Goal: Task Accomplishment & Management: Manage account settings

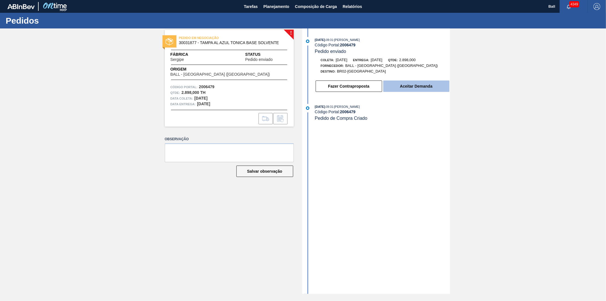
click at [417, 87] on button "Aceitar Demanda" at bounding box center [416, 85] width 66 height 11
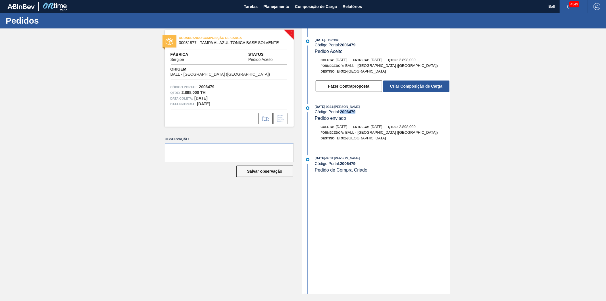
drag, startPoint x: 357, startPoint y: 114, endPoint x: 342, endPoint y: 114, distance: 15.4
click at [342, 114] on div "Código Portal: 2006479" at bounding box center [382, 111] width 135 height 5
copy strong "2006479"
click at [394, 90] on button "Criar Composição de Carga" at bounding box center [416, 85] width 66 height 11
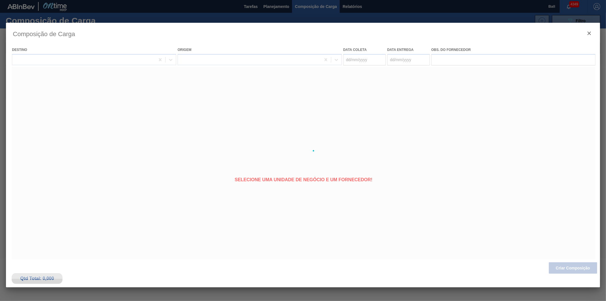
type coleta "14/08/2025"
type entrega "[DATE]"
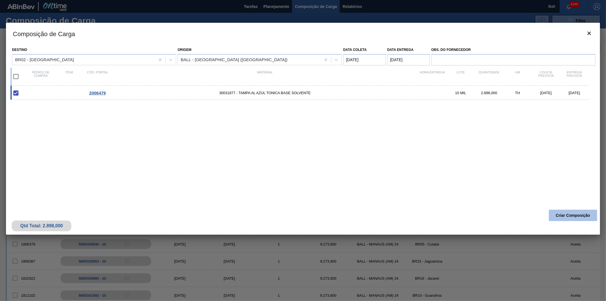
click at [569, 213] on button "Criar Composição" at bounding box center [573, 214] width 48 height 11
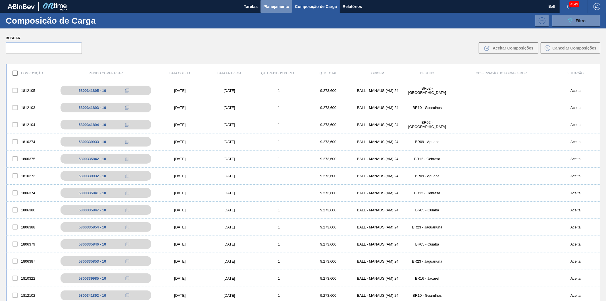
click at [276, 5] on span "Planejamento" at bounding box center [277, 6] width 26 height 7
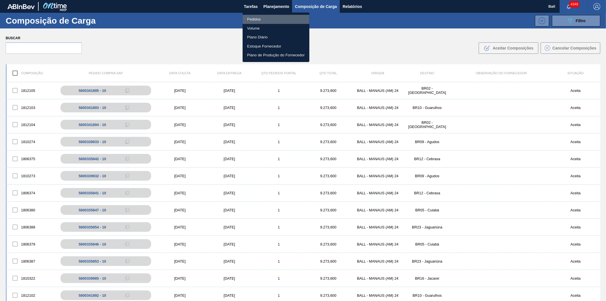
click at [252, 18] on li "Pedidos" at bounding box center [276, 19] width 67 height 9
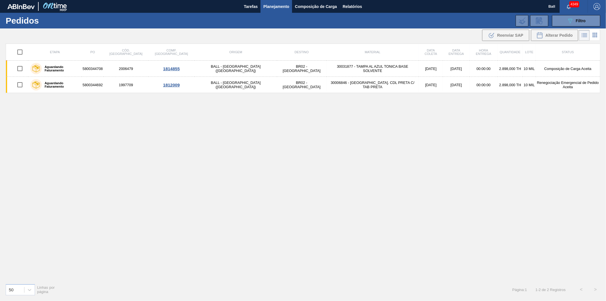
click at [21, 49] on input "checkbox" at bounding box center [20, 52] width 12 height 12
checkbox input "true"
click at [544, 32] on div "Alterar Pedido" at bounding box center [555, 35] width 36 height 7
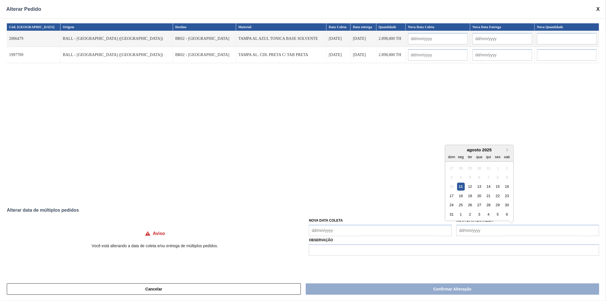
click at [478, 229] on Entrega "Nova Data Entrega" at bounding box center [528, 230] width 143 height 11
type Entrega "'6"
click at [508, 185] on div "16" at bounding box center [507, 186] width 8 height 8
type input "14/08/2025"
type input "[DATE]"
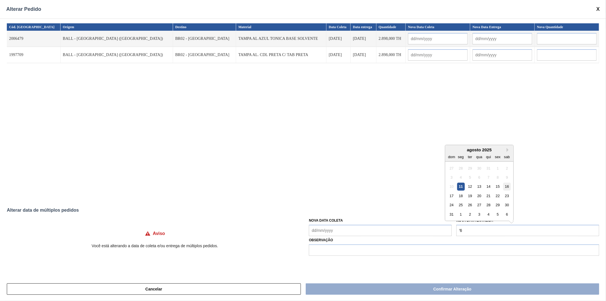
type input "14/08/2025"
type input "[DATE]"
type Entrega "[DATE]"
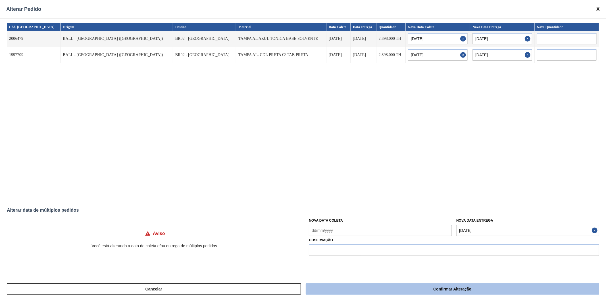
click at [420, 289] on button "Confirmar Alteração" at bounding box center [453, 288] width 294 height 11
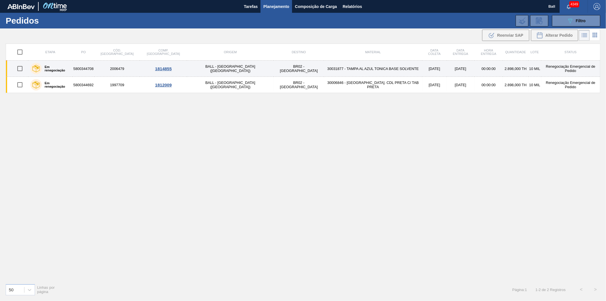
click at [336, 67] on td "30031877 - TAMPA AL AZUL TONICA BASE SOLVENTE" at bounding box center [373, 69] width 98 height 16
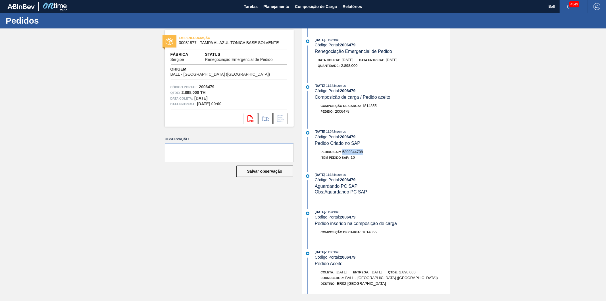
drag, startPoint x: 365, startPoint y: 154, endPoint x: 342, endPoint y: 155, distance: 23.3
click at [342, 155] on div "Pedido SAP: 5800344708" at bounding box center [382, 152] width 135 height 6
copy span "5800344708"
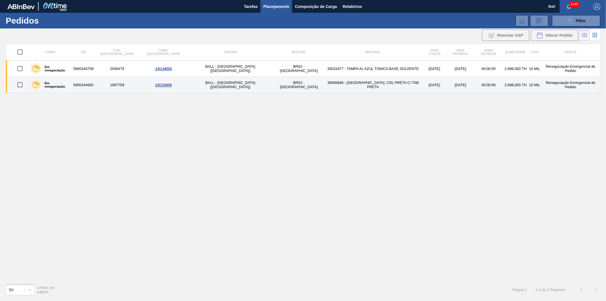
click at [363, 84] on td "30006846 - [GEOGRAPHIC_DATA]. CDL PRETA C/ TAB PRETA" at bounding box center [373, 85] width 98 height 16
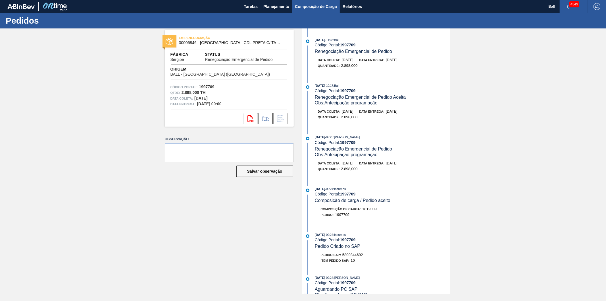
click at [293, 7] on button "Composição de Carga" at bounding box center [316, 6] width 48 height 13
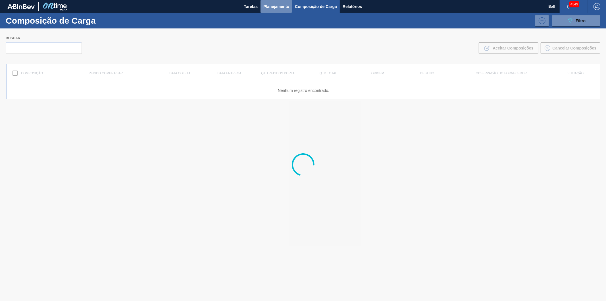
click at [276, 7] on span "Planejamento" at bounding box center [277, 6] width 26 height 7
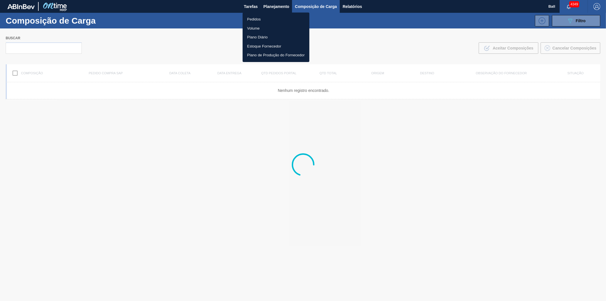
click at [264, 18] on li "Pedidos" at bounding box center [276, 19] width 67 height 9
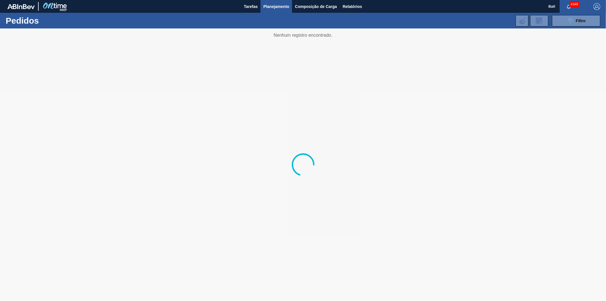
click at [563, 14] on div "089F7B8B-B2A5-4AFE-B5C0-19BA573D28AC Filtro Código Pedido Portal × 1997709 × 20…" at bounding box center [347, 20] width 511 height 17
click at [566, 20] on button "089F7B8B-B2A5-4AFE-B5C0-19BA573D28AC Filtro" at bounding box center [576, 20] width 48 height 11
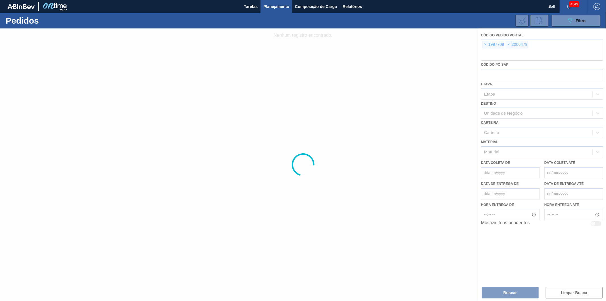
click at [487, 42] on div at bounding box center [303, 164] width 606 height 272
click at [487, 45] on div at bounding box center [303, 164] width 606 height 272
click at [486, 44] on div at bounding box center [303, 164] width 606 height 272
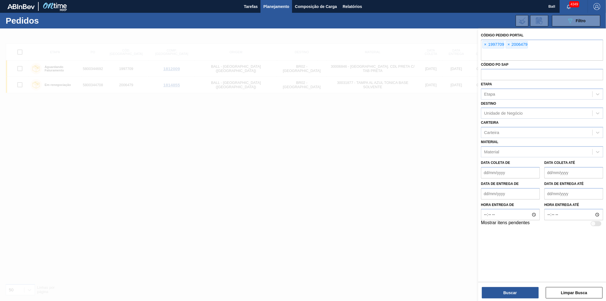
click at [486, 44] on span "×" at bounding box center [485, 44] width 5 height 7
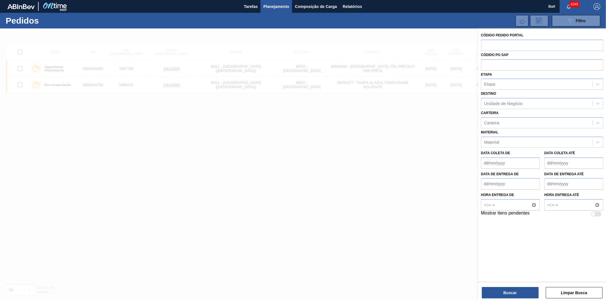
click at [486, 44] on input "text" at bounding box center [542, 45] width 122 height 11
paste input "5800331789"
type input "5800331789"
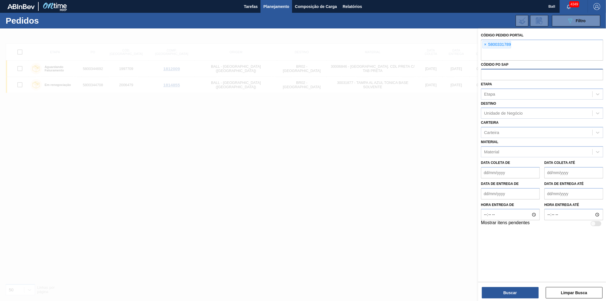
click at [495, 72] on input "text" at bounding box center [542, 74] width 122 height 11
paste input "5800331789"
type input "5800331789"
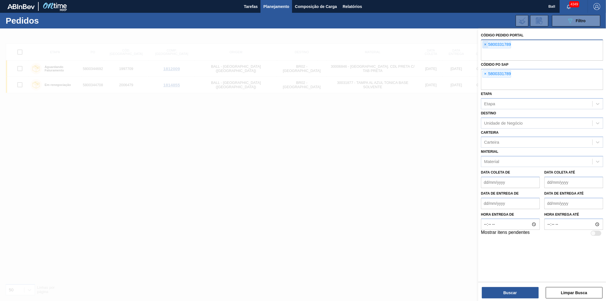
click at [483, 44] on span "×" at bounding box center [485, 44] width 5 height 7
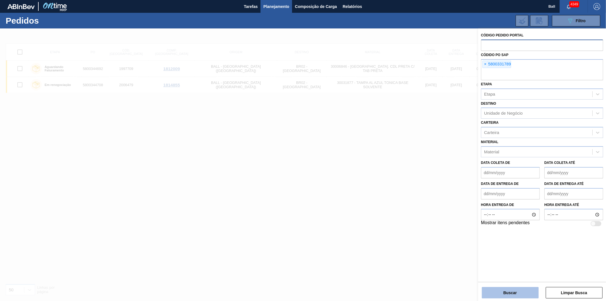
click at [513, 294] on button "Buscar" at bounding box center [510, 292] width 57 height 11
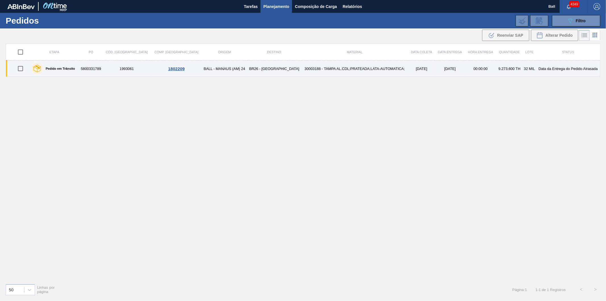
click at [408, 68] on td "[DATE]" at bounding box center [421, 69] width 27 height 16
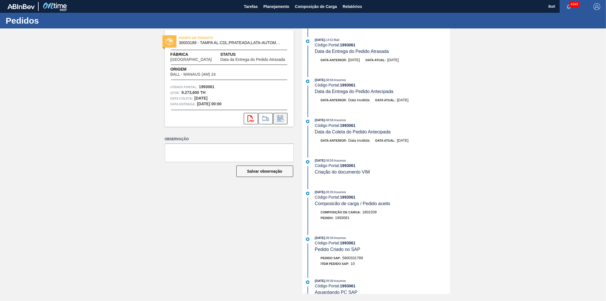
click at [278, 118] on icon at bounding box center [280, 118] width 9 height 7
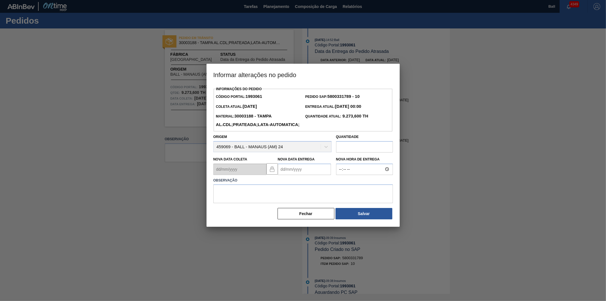
click at [288, 175] on Entrega "Nova Data Entrega" at bounding box center [304, 168] width 53 height 11
click at [292, 223] on div "11" at bounding box center [294, 219] width 8 height 8
click at [311, 175] on Entrega "[DATE]" at bounding box center [304, 168] width 53 height 11
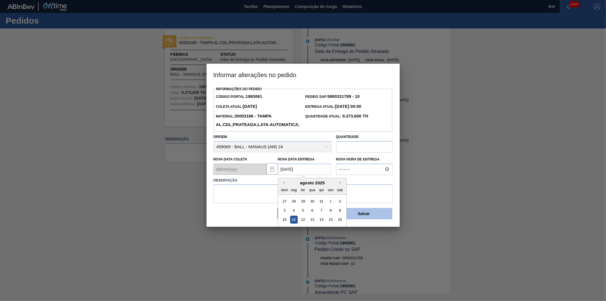
drag, startPoint x: 329, startPoint y: 230, endPoint x: 337, endPoint y: 222, distance: 11.3
click at [329, 223] on div "15" at bounding box center [331, 219] width 8 height 8
type Entrega "15/08/2025"
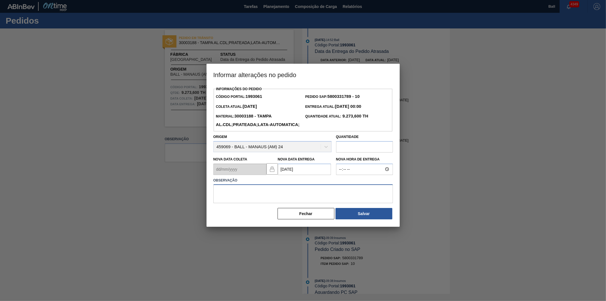
click at [320, 203] on textarea at bounding box center [303, 193] width 180 height 19
drag, startPoint x: 233, startPoint y: 201, endPoint x: 193, endPoint y: 208, distance: 39.8
click at [193, 208] on div "Informar alterações no pedido Informações do Pedido Código Portal: 1993061 Pedi…" at bounding box center [303, 150] width 606 height 301
drag, startPoint x: 258, startPoint y: 199, endPoint x: 99, endPoint y: 204, distance: 159.0
click at [99, 204] on div "Informar alterações no pedido Informações do Pedido Código Portal: 1993061 Pedi…" at bounding box center [303, 150] width 606 height 301
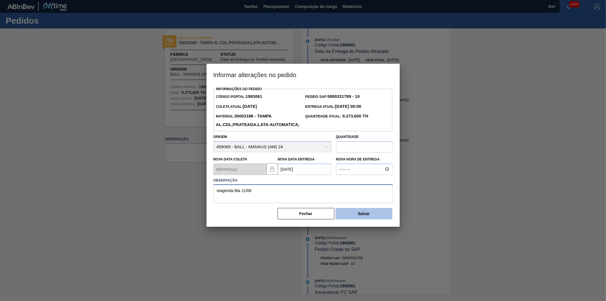
type textarea "reagenda Bia 11/08"
click at [362, 219] on button "Salvar" at bounding box center [364, 213] width 57 height 11
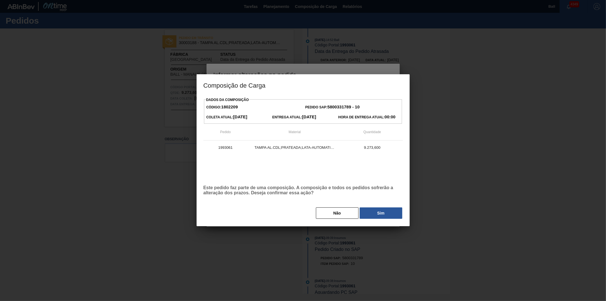
drag, startPoint x: 385, startPoint y: 213, endPoint x: 359, endPoint y: 226, distance: 28.1
click at [385, 213] on button "Sim" at bounding box center [381, 212] width 43 height 11
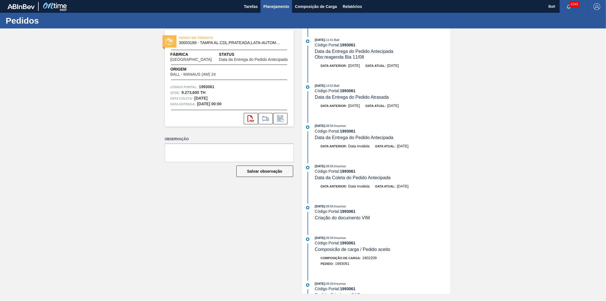
click at [269, 9] on span "Planejamento" at bounding box center [277, 6] width 26 height 7
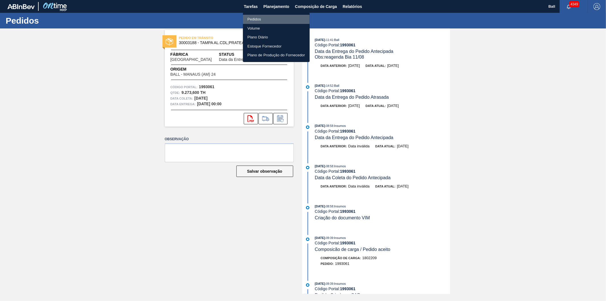
click at [254, 16] on li "Pedidos" at bounding box center [276, 19] width 67 height 9
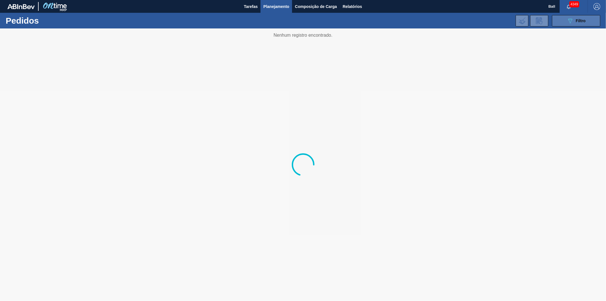
click at [575, 21] on div "089F7B8B-B2A5-4AFE-B5C0-19BA573D28AC Filtro" at bounding box center [576, 20] width 19 height 7
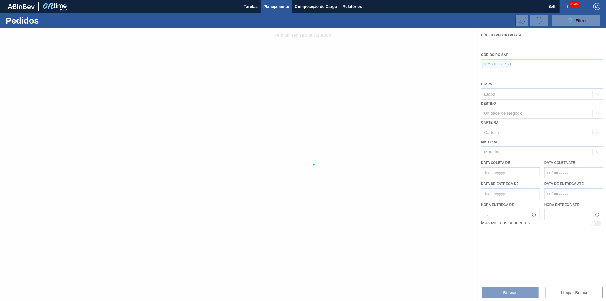
click at [485, 64] on div at bounding box center [303, 164] width 606 height 272
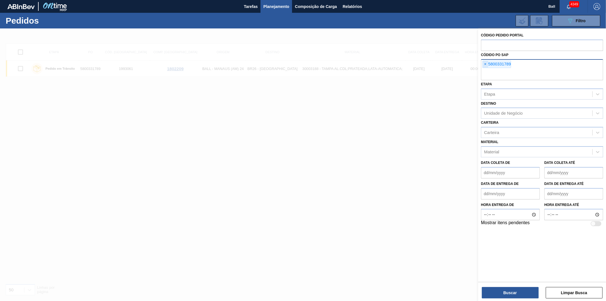
click at [487, 63] on span "×" at bounding box center [485, 64] width 5 height 7
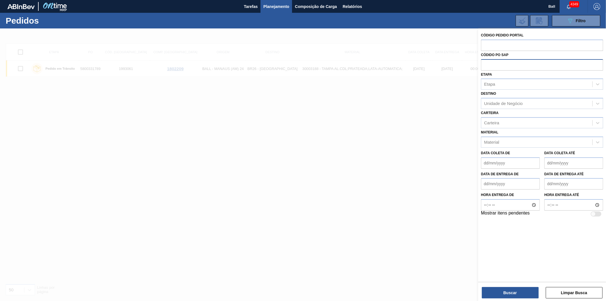
paste input "text"
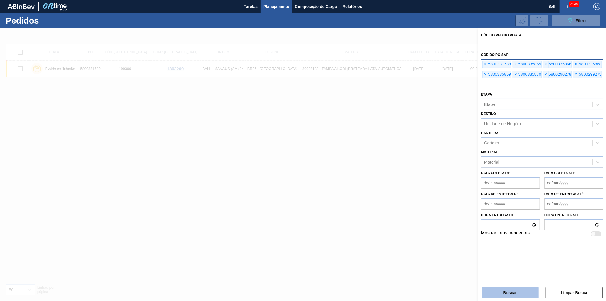
click at [504, 289] on button "Buscar" at bounding box center [510, 292] width 57 height 11
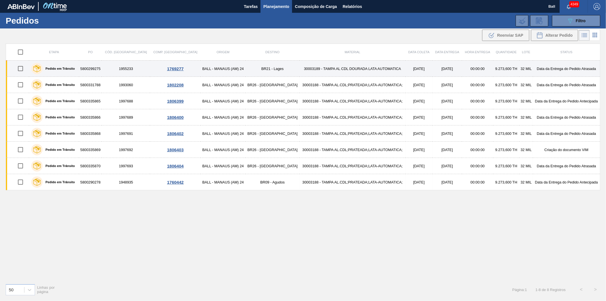
click at [300, 69] on td "30003189 - TAMPA AL CDL DOURADA LATA AUTOMATICA" at bounding box center [353, 69] width 106 height 16
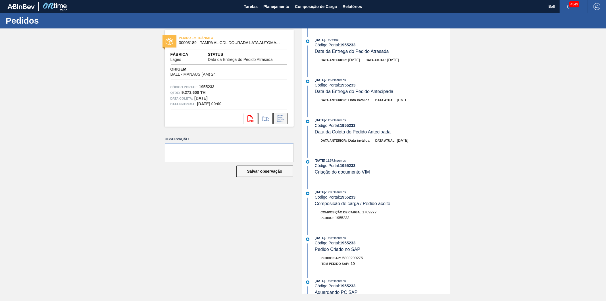
click at [281, 118] on icon at bounding box center [280, 118] width 9 height 7
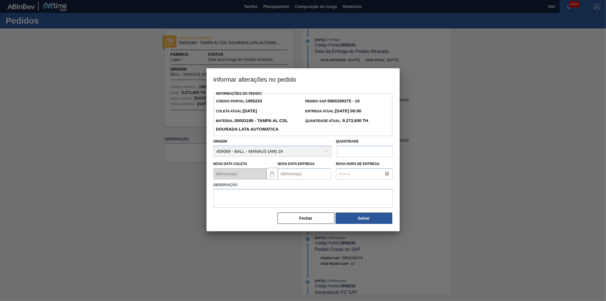
click at [305, 173] on Entrega "Nova Data Entrega" at bounding box center [304, 173] width 53 height 11
click at [292, 189] on div "agosto 2025" at bounding box center [312, 187] width 68 height 5
click at [338, 226] on div "16" at bounding box center [340, 224] width 8 height 8
type Entrega "[DATE]"
click at [231, 204] on textarea at bounding box center [303, 198] width 180 height 19
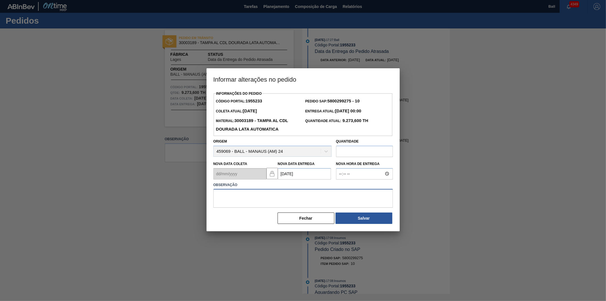
paste textarea "reagenda Bia 11/08"
type textarea "reagenda Bia 11/08"
click at [366, 215] on button "Salvar" at bounding box center [364, 217] width 57 height 11
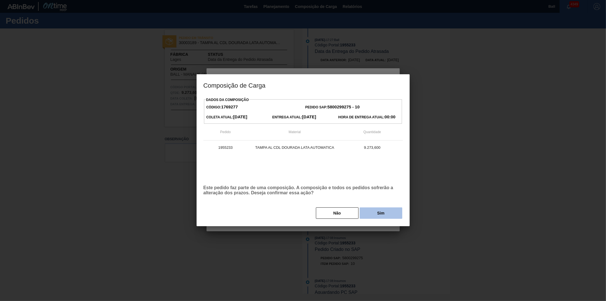
click at [374, 217] on button "Sim" at bounding box center [381, 212] width 43 height 11
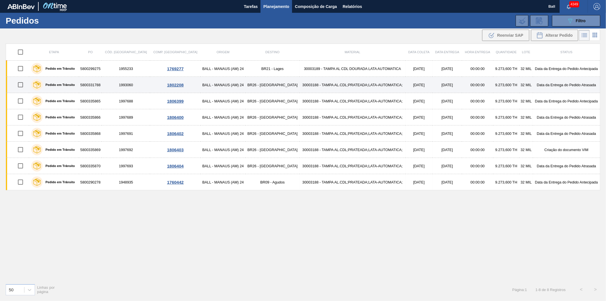
click at [246, 81] on td "BR26 - [GEOGRAPHIC_DATA]" at bounding box center [273, 85] width 54 height 16
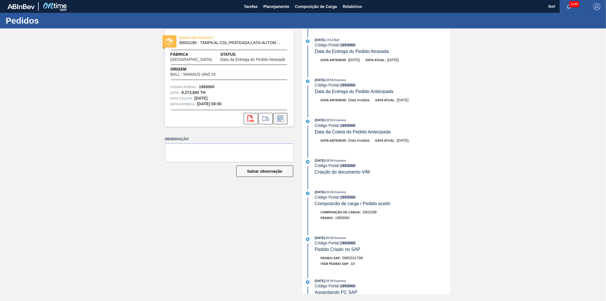
click at [279, 121] on icon at bounding box center [280, 118] width 9 height 7
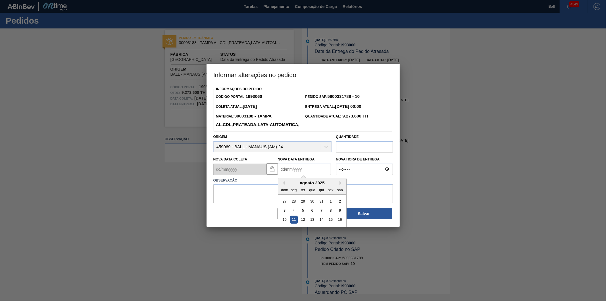
click at [318, 175] on Entrega "Nova Data Entrega" at bounding box center [304, 168] width 53 height 11
click at [294, 190] on div "agosto 2025 dom seg ter qua qui sex sab" at bounding box center [312, 186] width 68 height 16
click at [340, 185] on button "Next Month" at bounding box center [342, 183] width 4 height 4
click at [285, 185] on div "setembro 2025" at bounding box center [312, 182] width 68 height 5
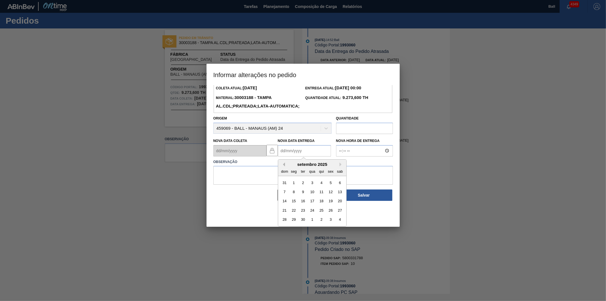
click at [283, 166] on button "Previous Month" at bounding box center [283, 164] width 4 height 4
click at [292, 214] on div "18" at bounding box center [294, 210] width 8 height 8
type Entrega "[DATE]"
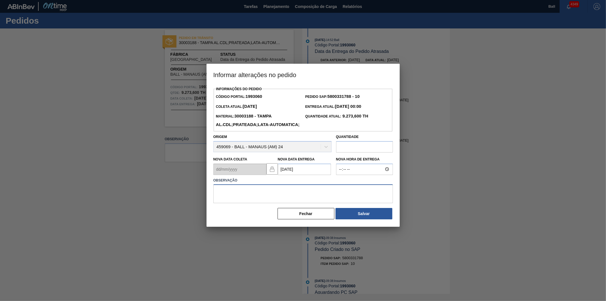
click at [237, 200] on textarea at bounding box center [303, 193] width 180 height 19
paste textarea "reagenda Bia 11/08"
type textarea "reagenda Bia 11/08"
click at [370, 219] on button "Salvar" at bounding box center [364, 213] width 57 height 11
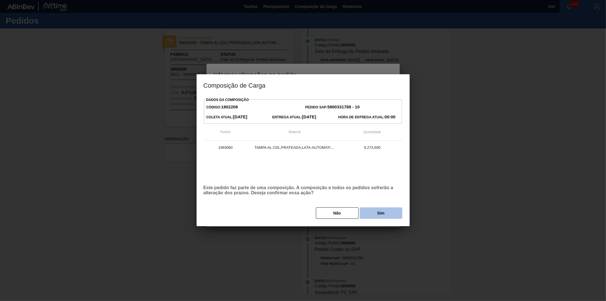
click at [373, 211] on button "Sim" at bounding box center [381, 212] width 43 height 11
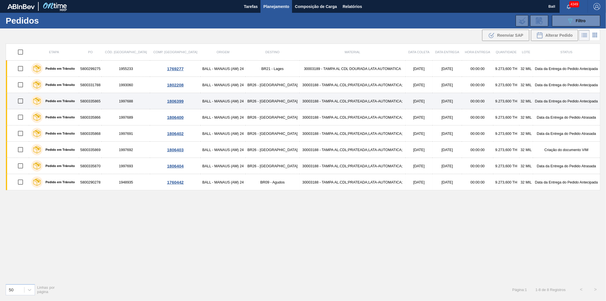
click at [311, 106] on td "30003188 - TAMPA AL.CDL;PRATEADA;LATA-AUTOMATICA;" at bounding box center [353, 101] width 106 height 16
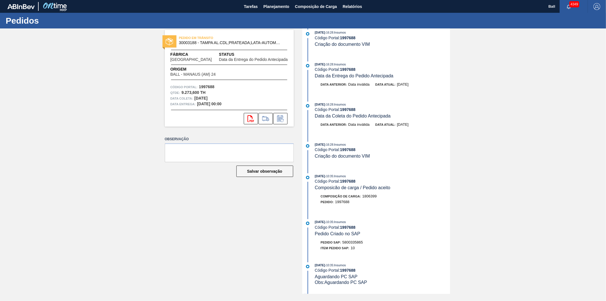
scroll to position [95, 0]
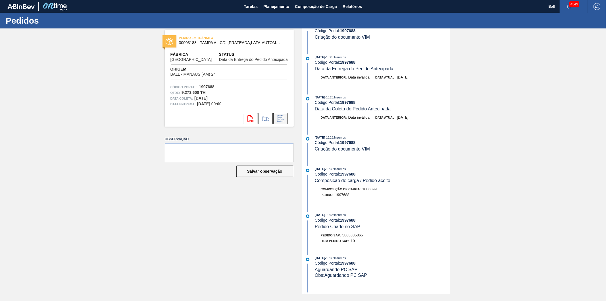
click at [281, 119] on icon at bounding box center [280, 118] width 9 height 7
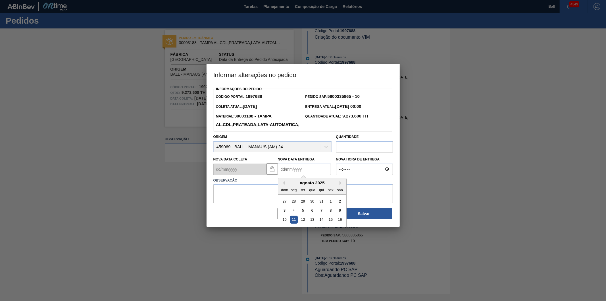
click at [288, 175] on Entrega "Nova Data Entrega" at bounding box center [304, 168] width 53 height 11
click at [291, 185] on div "agosto 2025" at bounding box center [312, 182] width 68 height 5
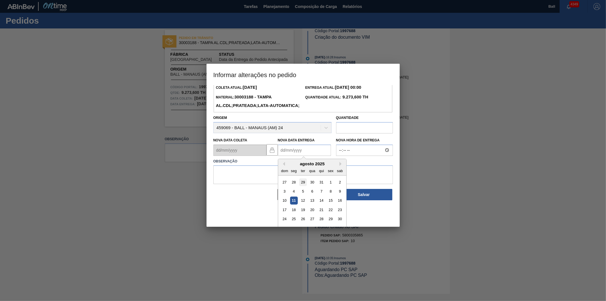
scroll to position [28, 0]
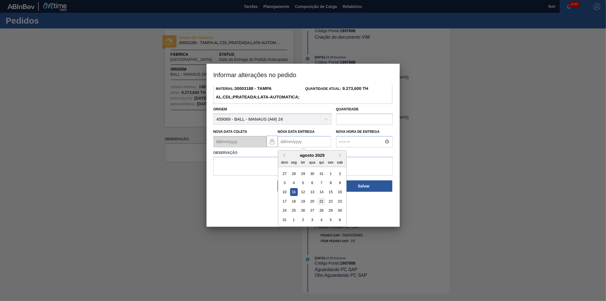
click at [320, 205] on div "21" at bounding box center [322, 201] width 8 height 8
type Entrega "[DATE]"
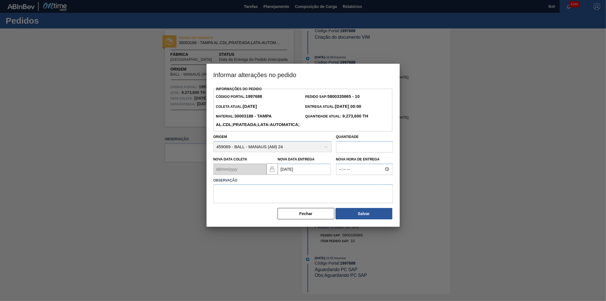
scroll to position [0, 0]
click at [242, 203] on textarea at bounding box center [303, 193] width 180 height 19
paste textarea "reagenda Bia 11/08"
type textarea "reagenda Bia 11/08"
click at [344, 219] on button "Salvar" at bounding box center [364, 213] width 57 height 11
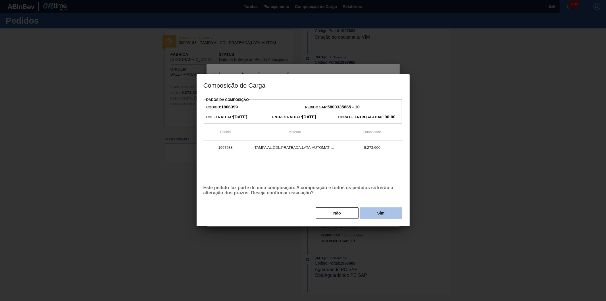
click at [379, 211] on button "Sim" at bounding box center [381, 212] width 43 height 11
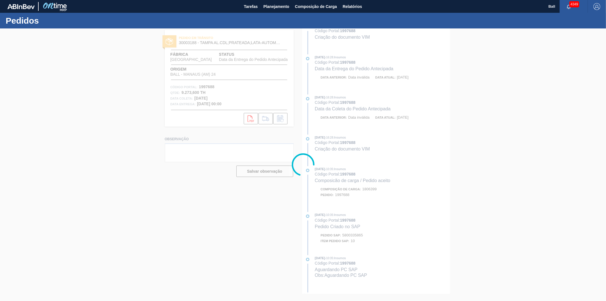
scroll to position [141, 0]
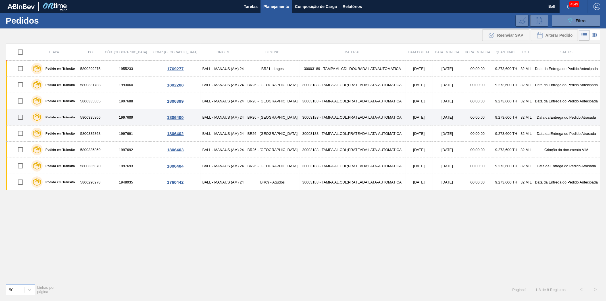
click at [246, 118] on td "BR26 - [GEOGRAPHIC_DATA]" at bounding box center [273, 117] width 54 height 16
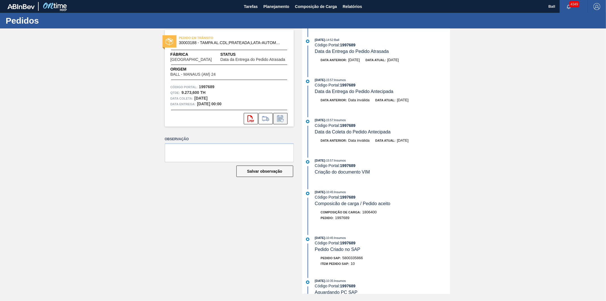
click at [281, 122] on button at bounding box center [280, 118] width 14 height 11
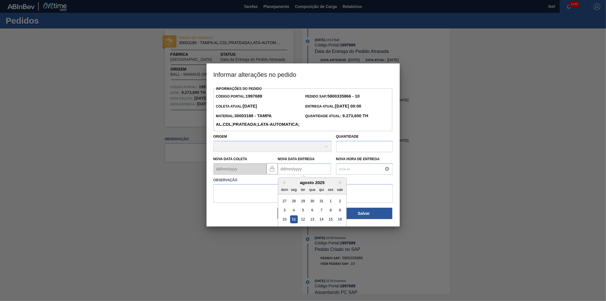
click at [313, 175] on Entrega "Nova Data Entrega" at bounding box center [304, 168] width 53 height 11
click at [287, 185] on div "agosto 2025" at bounding box center [312, 182] width 68 height 5
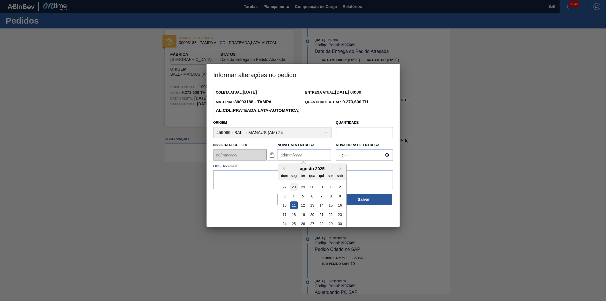
scroll to position [28, 0]
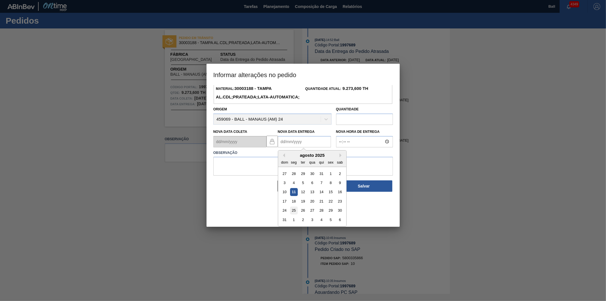
click at [291, 214] on div "25" at bounding box center [294, 210] width 8 height 8
type Entrega "[DATE]"
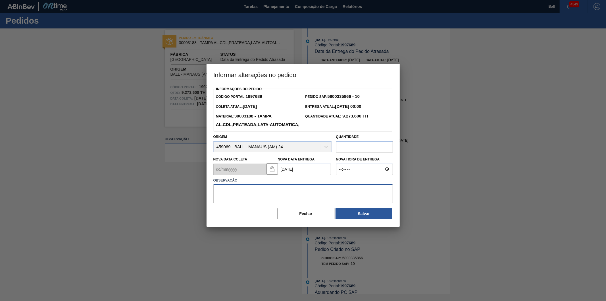
click at [243, 203] on textarea at bounding box center [303, 193] width 180 height 19
paste textarea "reagenda Bia 11/08"
type textarea "reagenda Bia 11/08"
click at [360, 219] on button "Salvar" at bounding box center [364, 213] width 57 height 11
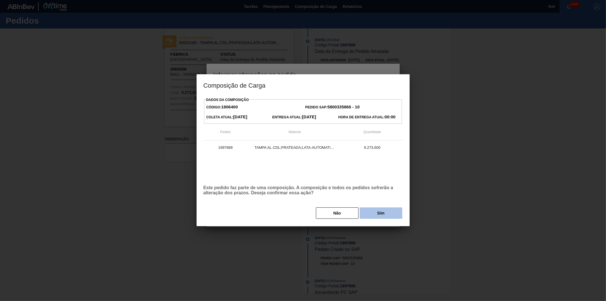
click at [370, 212] on button "Sim" at bounding box center [381, 212] width 43 height 11
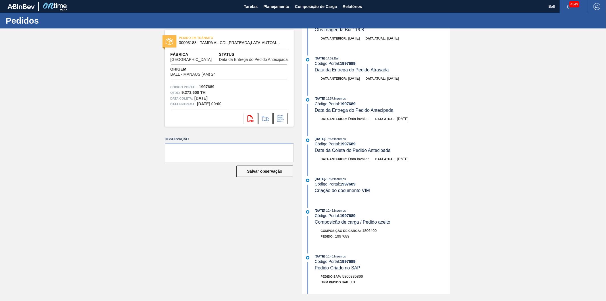
scroll to position [63, 0]
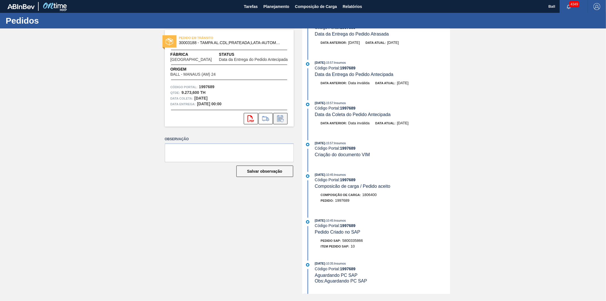
click at [282, 119] on icon at bounding box center [280, 118] width 9 height 7
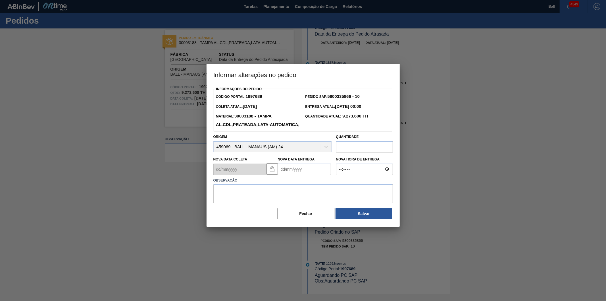
click at [296, 175] on Entrega "Nova Data Entrega" at bounding box center [304, 168] width 53 height 11
click at [292, 185] on div "agosto 2025" at bounding box center [312, 182] width 68 height 5
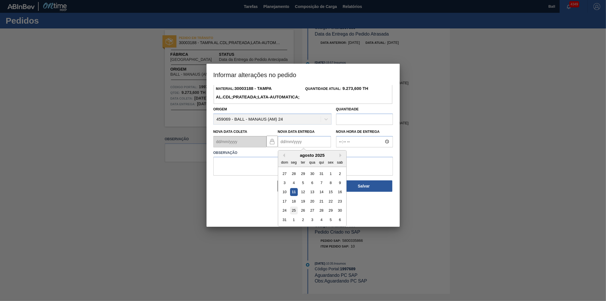
click at [291, 214] on div "25" at bounding box center [294, 210] width 8 height 8
type Entrega "[DATE]"
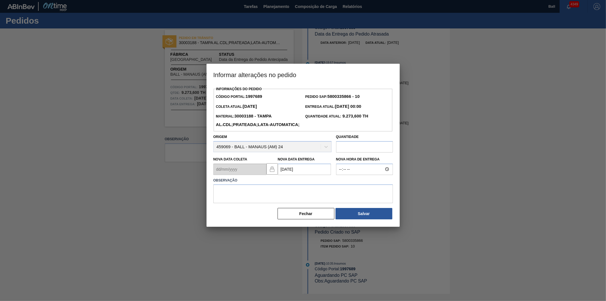
scroll to position [0, 0]
click at [266, 184] on label "Observação" at bounding box center [303, 180] width 180 height 8
click at [262, 195] on textarea at bounding box center [303, 193] width 180 height 19
paste textarea "reagenda Bia 11/08"
type textarea "reagenda Bia 11/08"
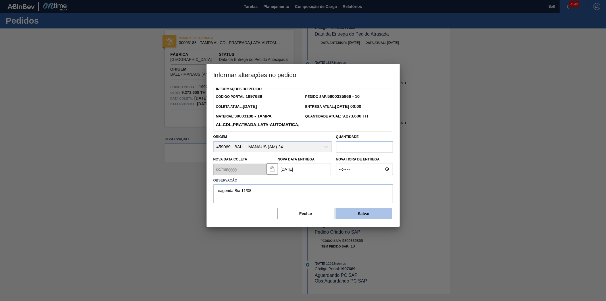
click at [356, 219] on button "Salvar" at bounding box center [364, 213] width 57 height 11
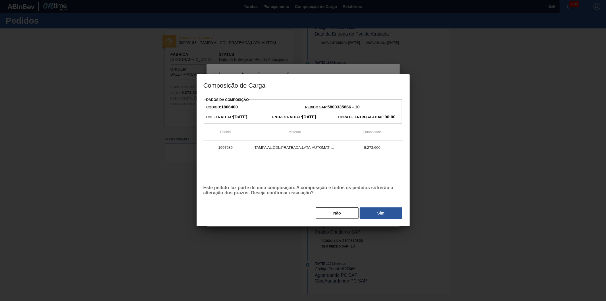
click at [385, 210] on button "Sim" at bounding box center [381, 212] width 43 height 11
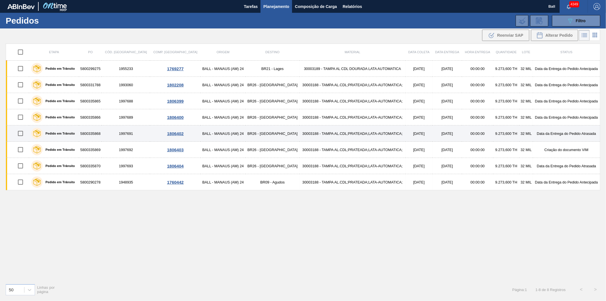
click at [130, 137] on td "1997691" at bounding box center [126, 133] width 48 height 16
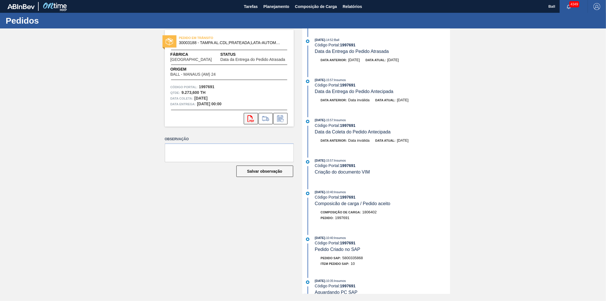
click at [252, 120] on icon at bounding box center [251, 118] width 7 height 7
click at [282, 118] on icon at bounding box center [280, 118] width 9 height 7
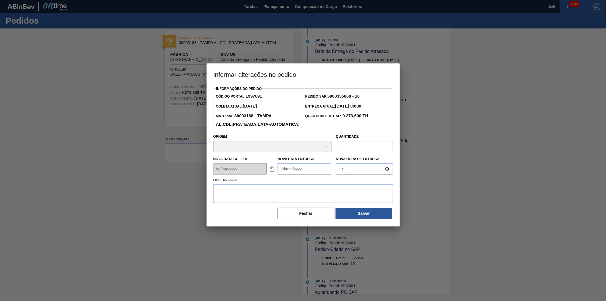
click at [317, 175] on Entrega "Nova Data Entrega" at bounding box center [304, 168] width 53 height 11
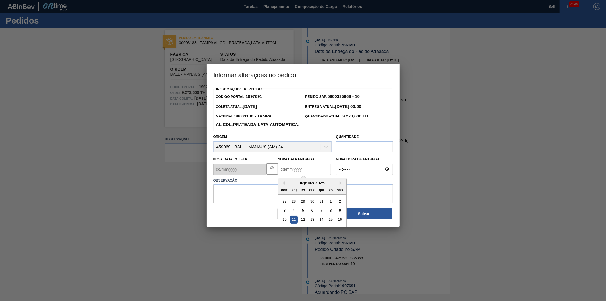
click at [285, 185] on div "agosto 2025" at bounding box center [312, 182] width 68 height 5
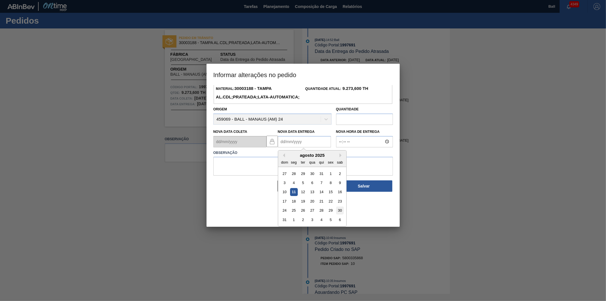
click at [337, 214] on div "30" at bounding box center [340, 210] width 8 height 8
type Entrega "[DATE]"
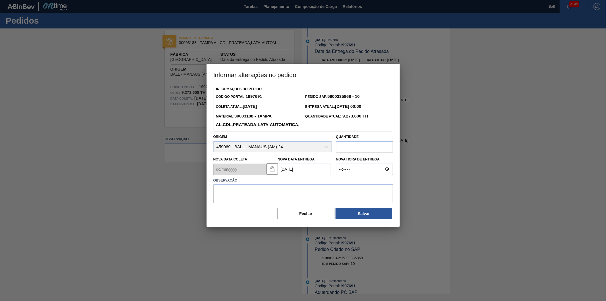
scroll to position [0, 0]
click at [259, 197] on textarea at bounding box center [303, 193] width 180 height 19
paste textarea "reagenda Bia 11/08"
type textarea "reagenda Bia 11/08"
click at [370, 219] on button "Salvar" at bounding box center [364, 213] width 57 height 11
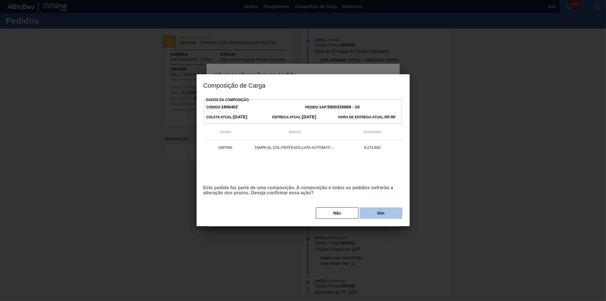
click at [388, 214] on button "Sim" at bounding box center [381, 212] width 43 height 11
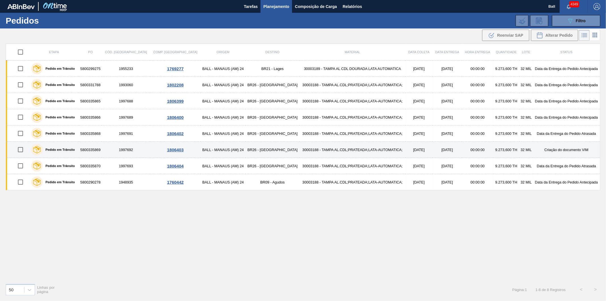
click at [124, 155] on td "1997692" at bounding box center [126, 150] width 48 height 16
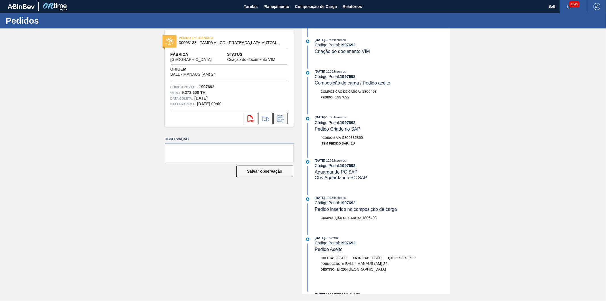
click at [280, 118] on icon at bounding box center [280, 118] width 4 height 3
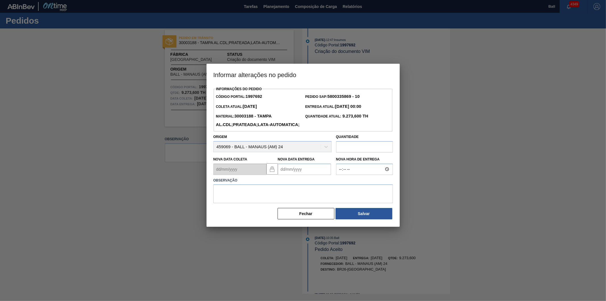
click at [297, 175] on Entrega "Nova Data Entrega" at bounding box center [304, 168] width 53 height 11
click at [291, 185] on div "agosto 2025" at bounding box center [312, 182] width 68 height 5
click at [339, 185] on div "agosto 2025" at bounding box center [312, 182] width 68 height 5
click at [341, 185] on button "Next Month" at bounding box center [342, 183] width 4 height 4
click at [301, 205] on div "2" at bounding box center [303, 201] width 8 height 8
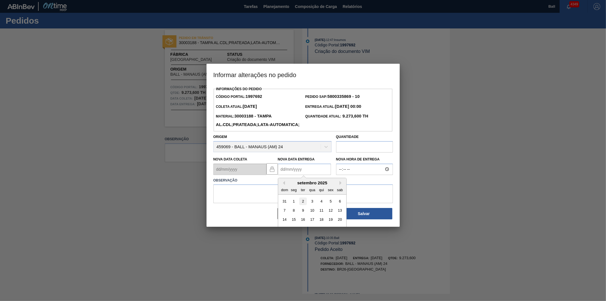
type Entrega "[DATE]"
click at [221, 203] on textarea at bounding box center [303, 193] width 180 height 19
paste textarea "reagenda Bia 11/08"
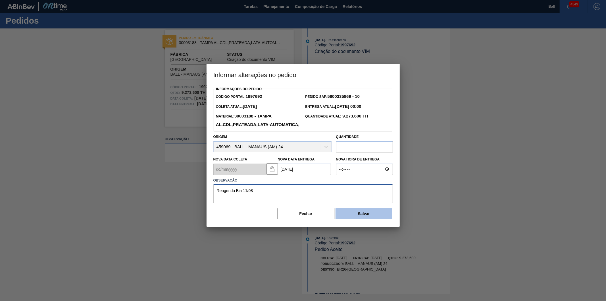
type textarea "Reagenda Bia 11/08"
click at [353, 219] on button "Salvar" at bounding box center [364, 213] width 57 height 11
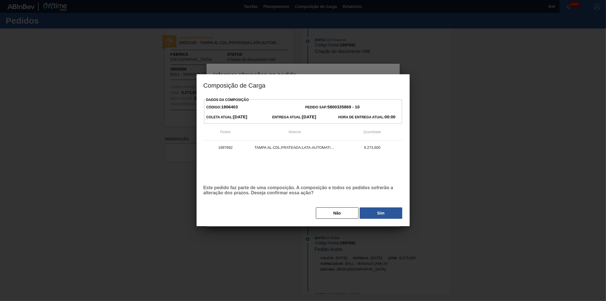
click at [353, 0] on body "Tarefas Planejamento Composição de Carga Relatórios Ball 4349 Marcar todas como…" at bounding box center [303, 0] width 606 height 0
click at [381, 210] on button "Sim" at bounding box center [381, 212] width 43 height 11
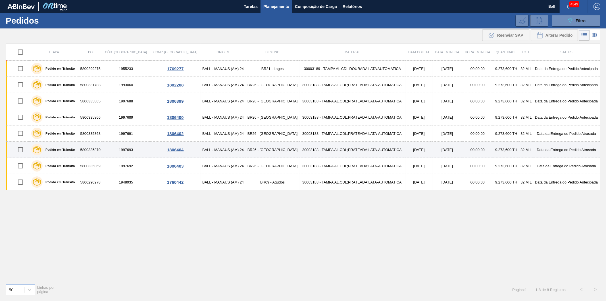
click at [302, 149] on td "30003188 - TAMPA AL.CDL;PRATEADA;LATA-AUTOMATICA;" at bounding box center [353, 150] width 106 height 16
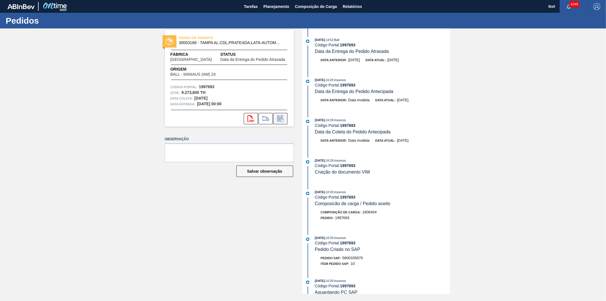
click at [279, 119] on icon at bounding box center [280, 118] width 9 height 7
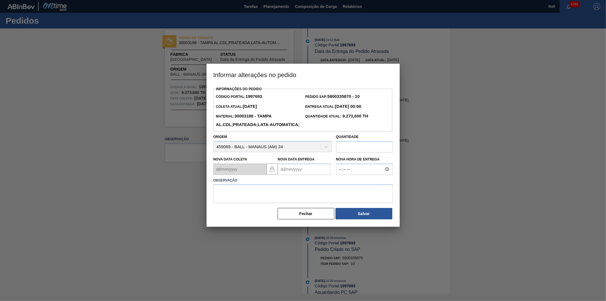
click at [307, 175] on Entrega "Nova Data Entrega" at bounding box center [304, 168] width 53 height 11
drag, startPoint x: 292, startPoint y: 194, endPoint x: 316, endPoint y: 188, distance: 24.8
click at [292, 185] on div "agosto 2025" at bounding box center [312, 182] width 68 height 5
click at [339, 185] on div "agosto 2025" at bounding box center [312, 182] width 68 height 5
click at [337, 185] on div "agosto 2025" at bounding box center [312, 182] width 68 height 5
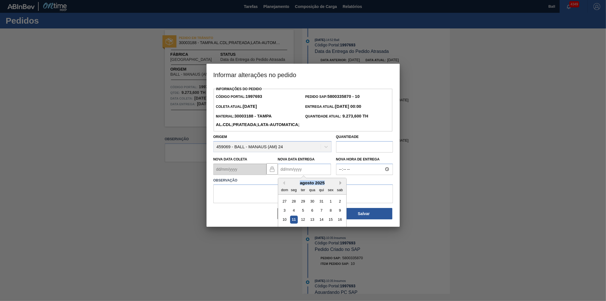
click at [340, 194] on div "Previous Month Next Month [DATE] dom seg ter qua qui sex sab 27 28 29 30 31 1 2…" at bounding box center [312, 216] width 69 height 76
click at [340, 185] on button "Next Month" at bounding box center [342, 183] width 4 height 4
click at [337, 205] on div "6" at bounding box center [340, 201] width 8 height 8
type Entrega "[DATE]"
click at [221, 203] on textarea at bounding box center [303, 193] width 180 height 19
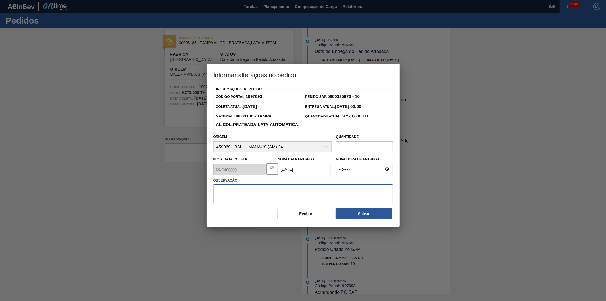
paste textarea "reagenda Bia 11/08"
type textarea "Reagenda Bia 11/08"
click at [351, 219] on button "Salvar" at bounding box center [364, 213] width 57 height 11
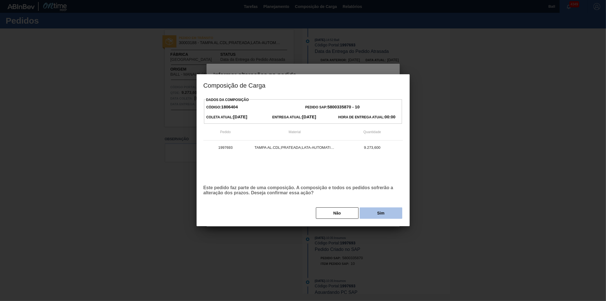
click at [385, 213] on button "Sim" at bounding box center [381, 212] width 43 height 11
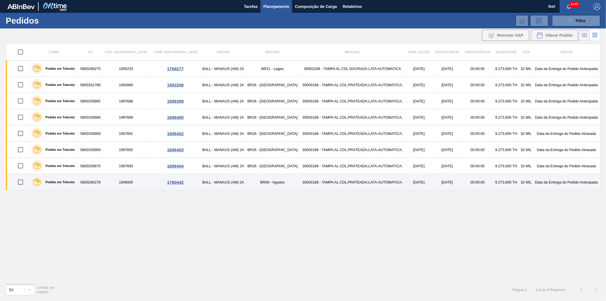
click at [333, 188] on td "30003188 - TAMPA AL.CDL;PRATEADA;LATA-AUTOMATICA;" at bounding box center [353, 182] width 106 height 16
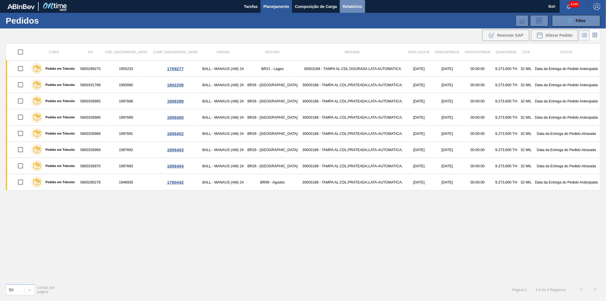
click at [352, 7] on span "Relatórios" at bounding box center [352, 6] width 19 height 7
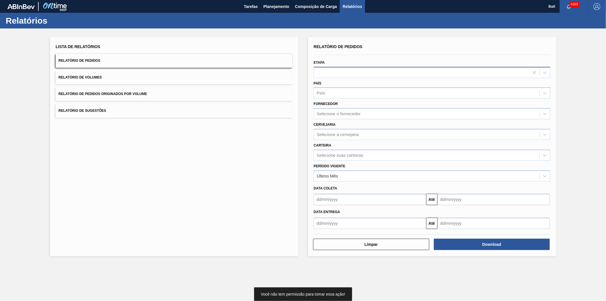
click at [330, 72] on div at bounding box center [421, 72] width 215 height 8
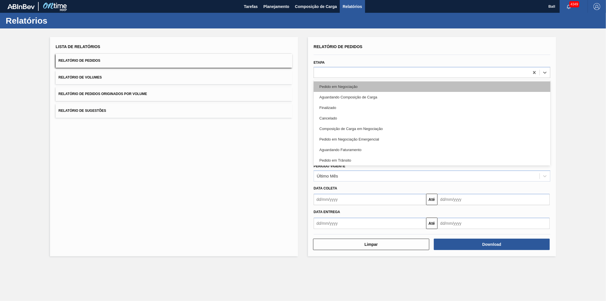
click at [334, 86] on div "Pedido em Negociação" at bounding box center [432, 86] width 237 height 11
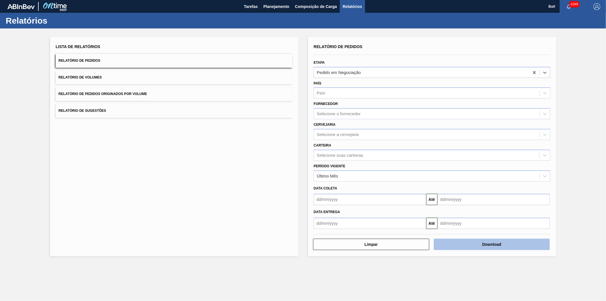
click at [495, 243] on button "Download" at bounding box center [492, 243] width 116 height 11
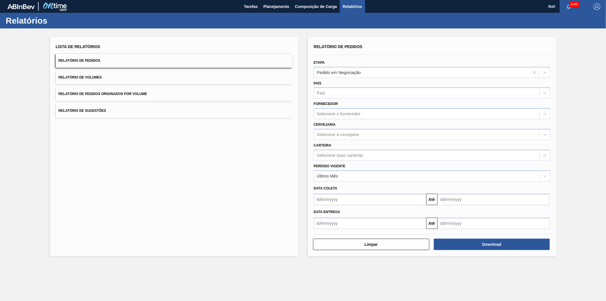
click at [178, 300] on main "Tarefas Planejamento Composição de Carga Relatórios Ball 4349 Marcar todas como…" at bounding box center [303, 150] width 606 height 301
click at [283, 8] on span "Planejamento" at bounding box center [277, 6] width 26 height 7
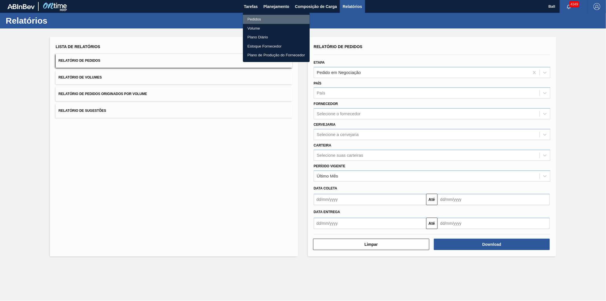
click at [259, 16] on li "Pedidos" at bounding box center [276, 19] width 67 height 9
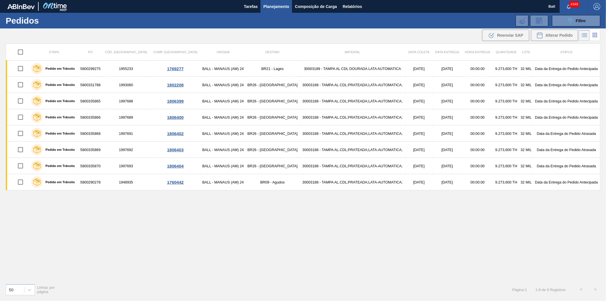
click at [264, 6] on span "Planejamento" at bounding box center [277, 6] width 26 height 7
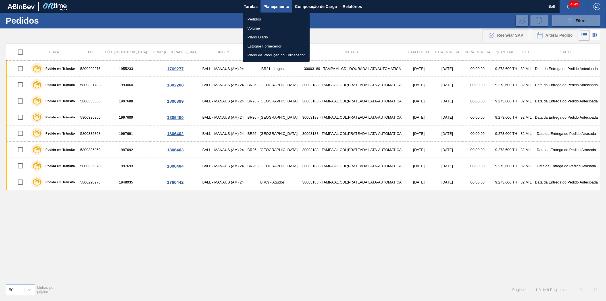
click at [574, 21] on div at bounding box center [303, 150] width 606 height 301
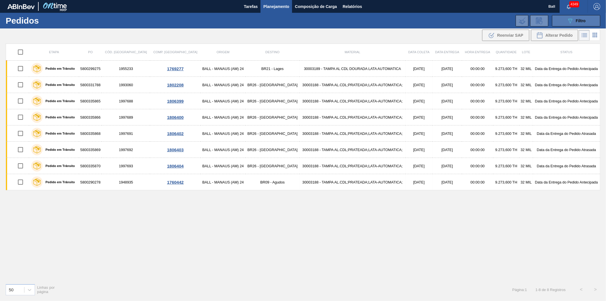
click at [562, 19] on button "089F7B8B-B2A5-4AFE-B5C0-19BA573D28AC Filtro" at bounding box center [576, 20] width 48 height 11
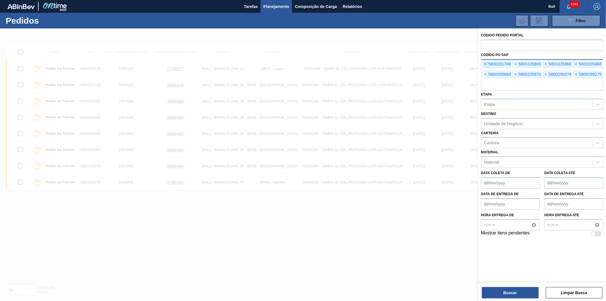
click at [485, 63] on span "×" at bounding box center [485, 64] width 5 height 7
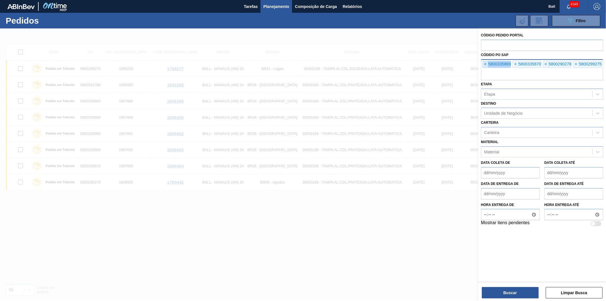
click at [485, 63] on span "×" at bounding box center [485, 64] width 5 height 7
click at [485, 69] on input "text" at bounding box center [542, 74] width 122 height 11
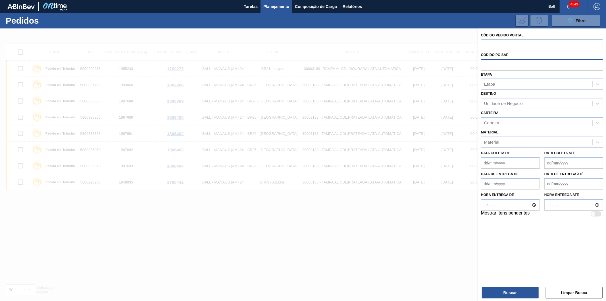
click at [490, 46] on input "text" at bounding box center [542, 45] width 122 height 11
paste input "text"
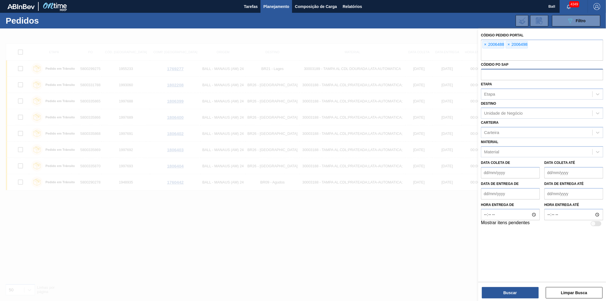
paste input "2006495"
type input "2006495"
click at [492, 296] on button "Buscar" at bounding box center [510, 292] width 57 height 11
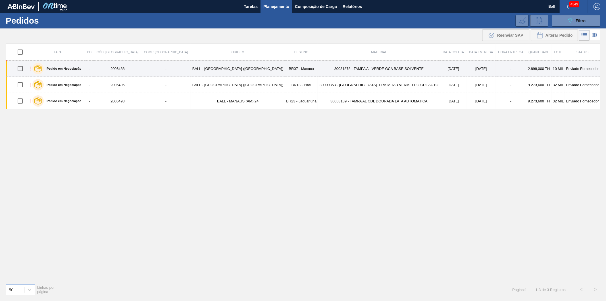
click at [24, 71] on input "checkbox" at bounding box center [20, 69] width 12 height 12
checkbox input "true"
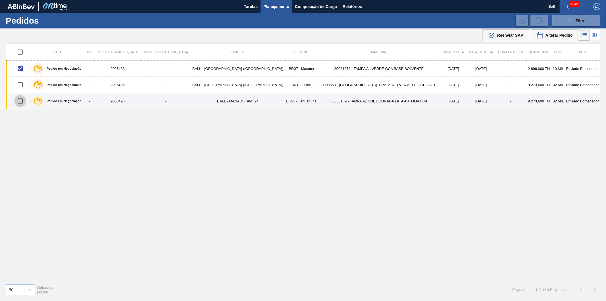
click at [23, 101] on input "checkbox" at bounding box center [20, 101] width 12 height 12
checkbox input "true"
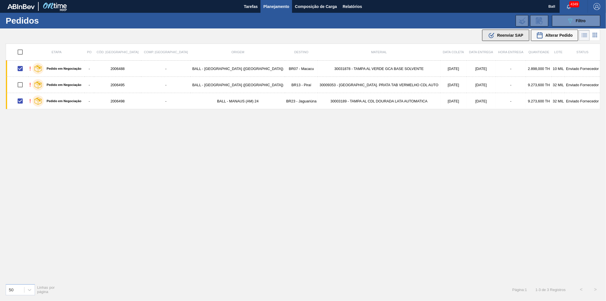
click at [506, 33] on span "Reenviar SAP" at bounding box center [510, 35] width 26 height 5
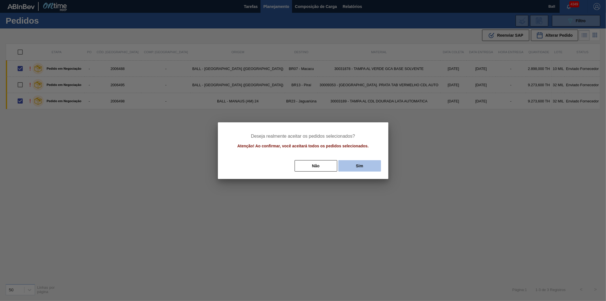
click at [364, 167] on button "Sim" at bounding box center [360, 165] width 43 height 11
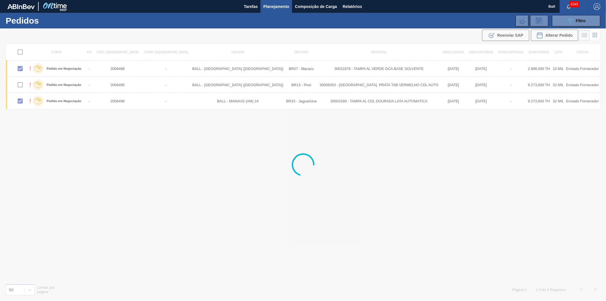
checkbox input "false"
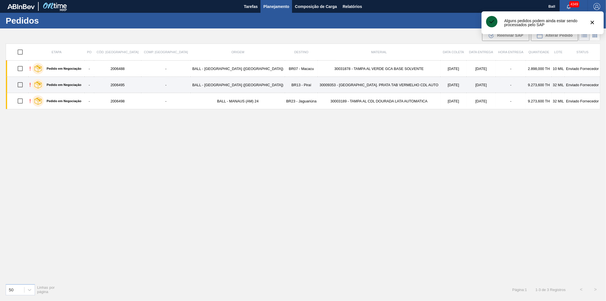
click at [220, 85] on td "BALL - [GEOGRAPHIC_DATA] ([GEOGRAPHIC_DATA])" at bounding box center [238, 85] width 95 height 16
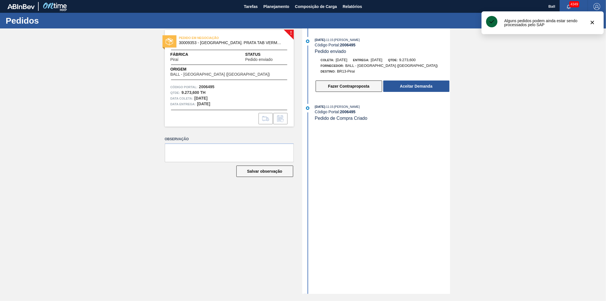
click at [337, 87] on button "Fazer Contraproposta" at bounding box center [349, 85] width 67 height 11
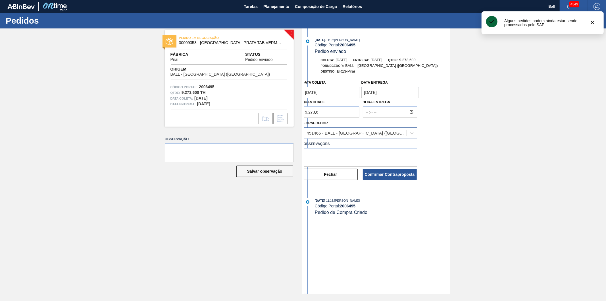
click at [339, 134] on div "451466 - BALL - [GEOGRAPHIC_DATA] ([GEOGRAPHIC_DATA])" at bounding box center [357, 132] width 100 height 5
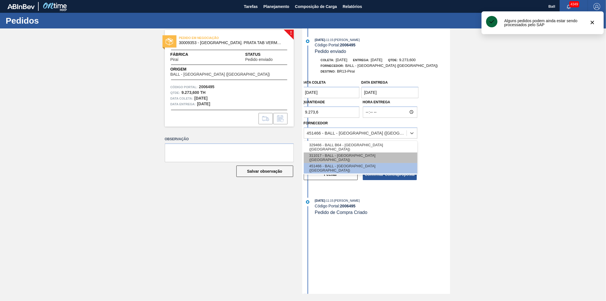
click at [337, 157] on div "311017 - BALL - [GEOGRAPHIC_DATA] ([GEOGRAPHIC_DATA])" at bounding box center [361, 157] width 114 height 11
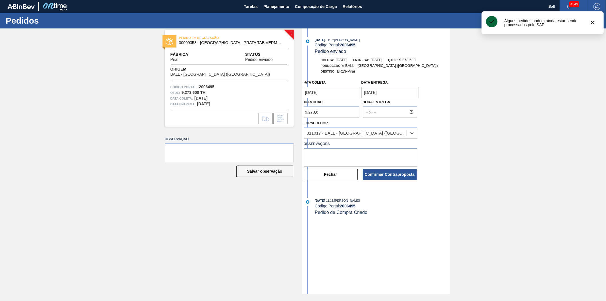
click at [331, 154] on textarea at bounding box center [361, 157] width 114 height 19
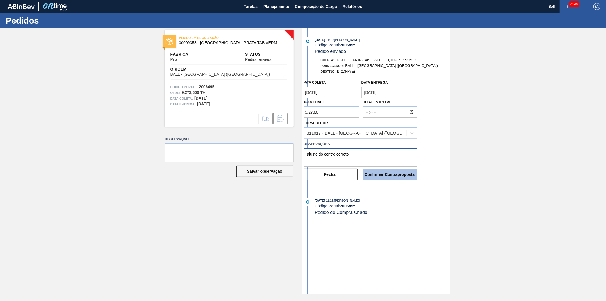
type textarea "ajuste do centro correto"
click at [400, 179] on button "Confirmar Contraproposta" at bounding box center [390, 174] width 54 height 11
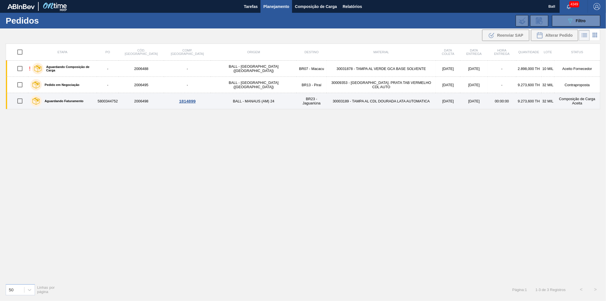
click at [296, 103] on td "BR23 - Jaguariúna" at bounding box center [311, 101] width 30 height 16
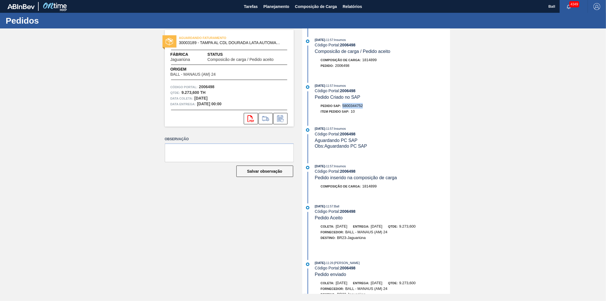
drag, startPoint x: 368, startPoint y: 106, endPoint x: 344, endPoint y: 108, distance: 24.0
click at [344, 108] on div "Pedido SAP: 5800344752" at bounding box center [382, 106] width 135 height 6
copy span "5800344752"
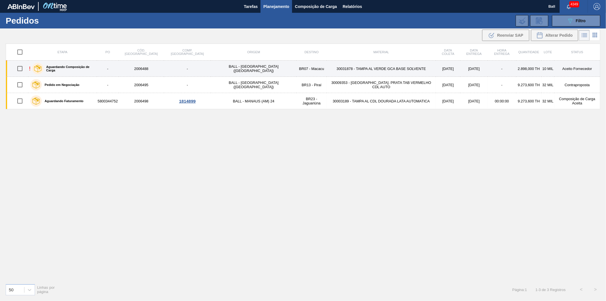
click at [374, 69] on td "30031878 - TAMPA AL VERDE GCA BASE SOLVENTE" at bounding box center [381, 69] width 109 height 16
